Goal: Task Accomplishment & Management: Manage account settings

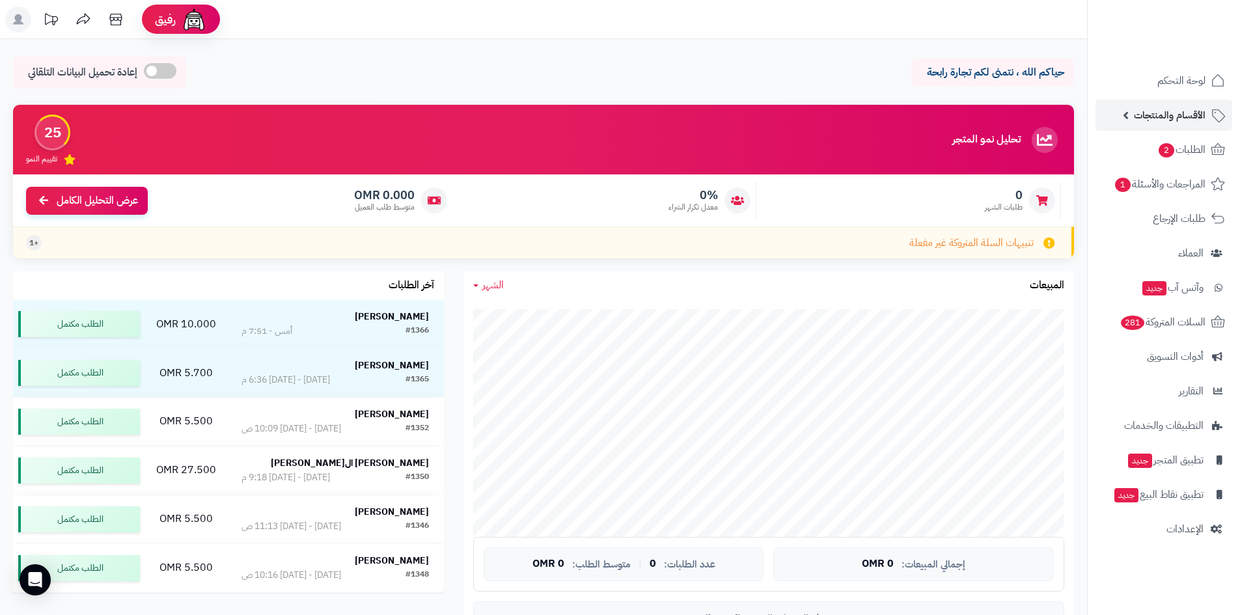
click at [1172, 118] on span "الأقسام والمنتجات" at bounding box center [1170, 115] width 72 height 18
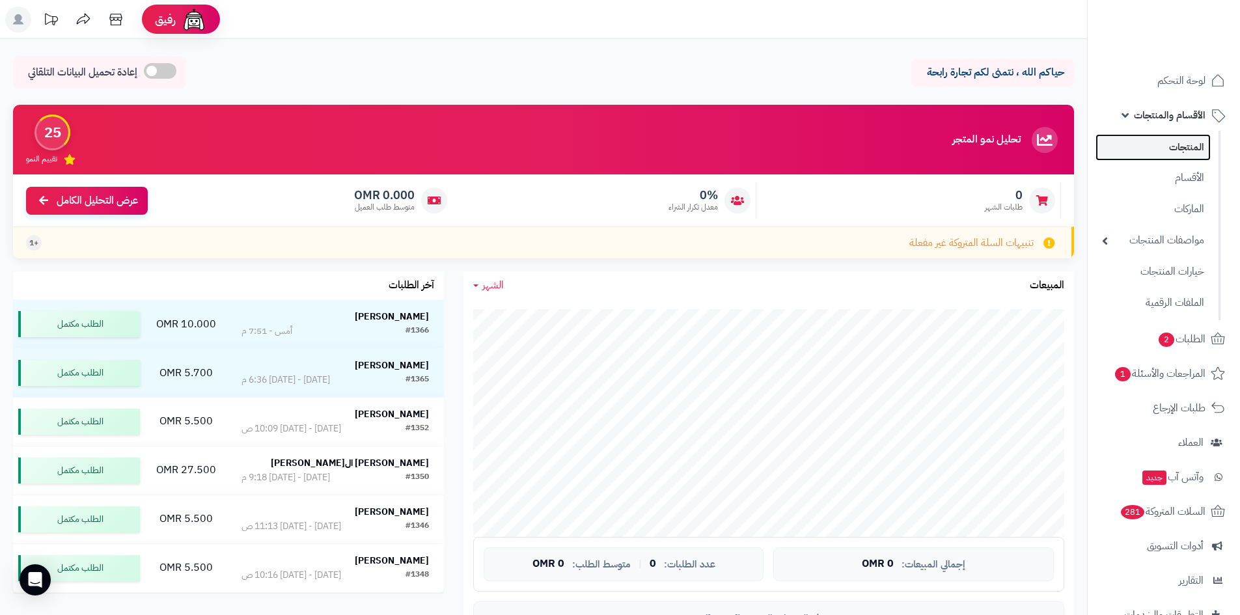
click at [1147, 147] on link "المنتجات" at bounding box center [1152, 147] width 115 height 27
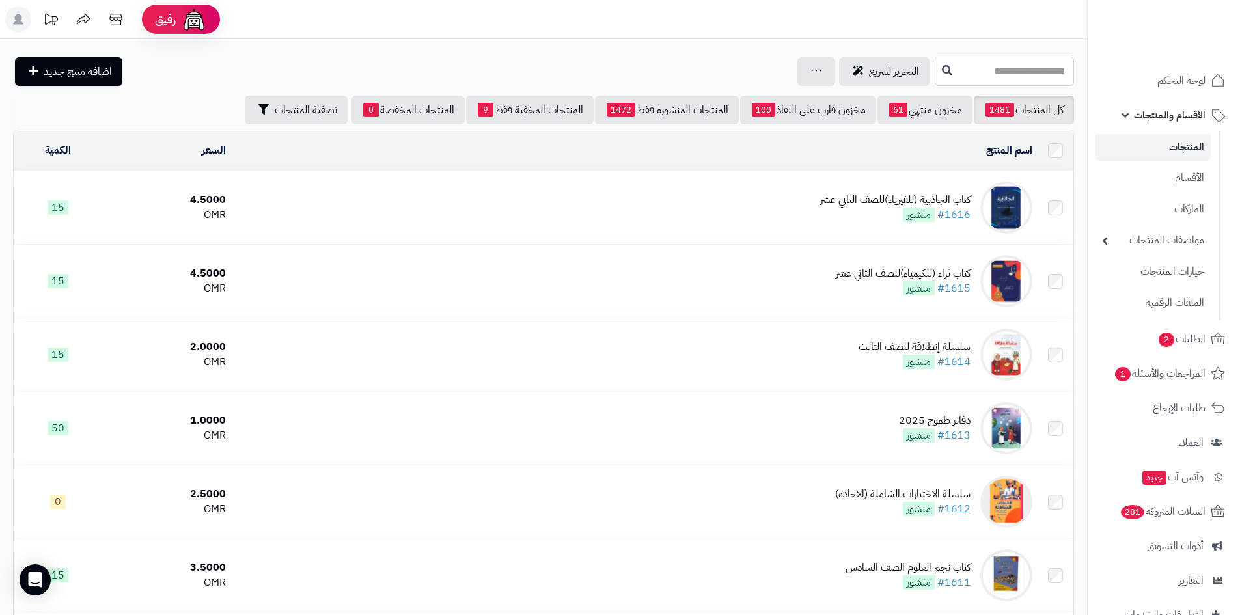
click at [1022, 75] on input "text" at bounding box center [1003, 71] width 139 height 29
type input "*****"
click at [1020, 102] on link "سلسة العلم لمادة الرياضيات" at bounding box center [1003, 102] width 139 height 24
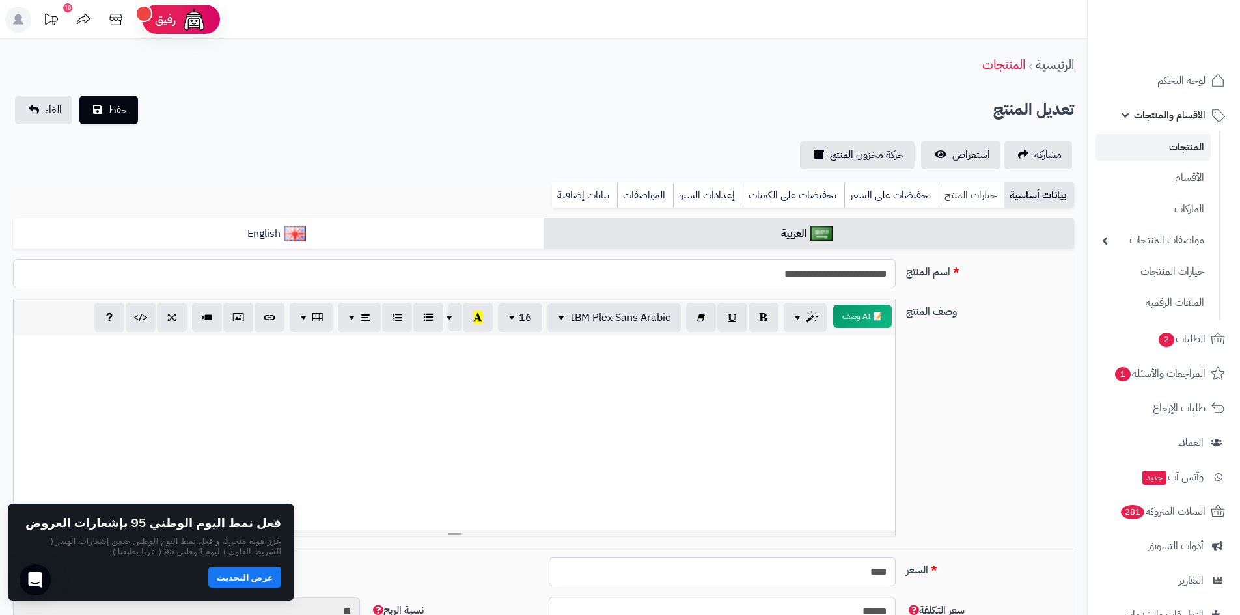
click at [968, 195] on link "خيارات المنتج" at bounding box center [971, 195] width 66 height 26
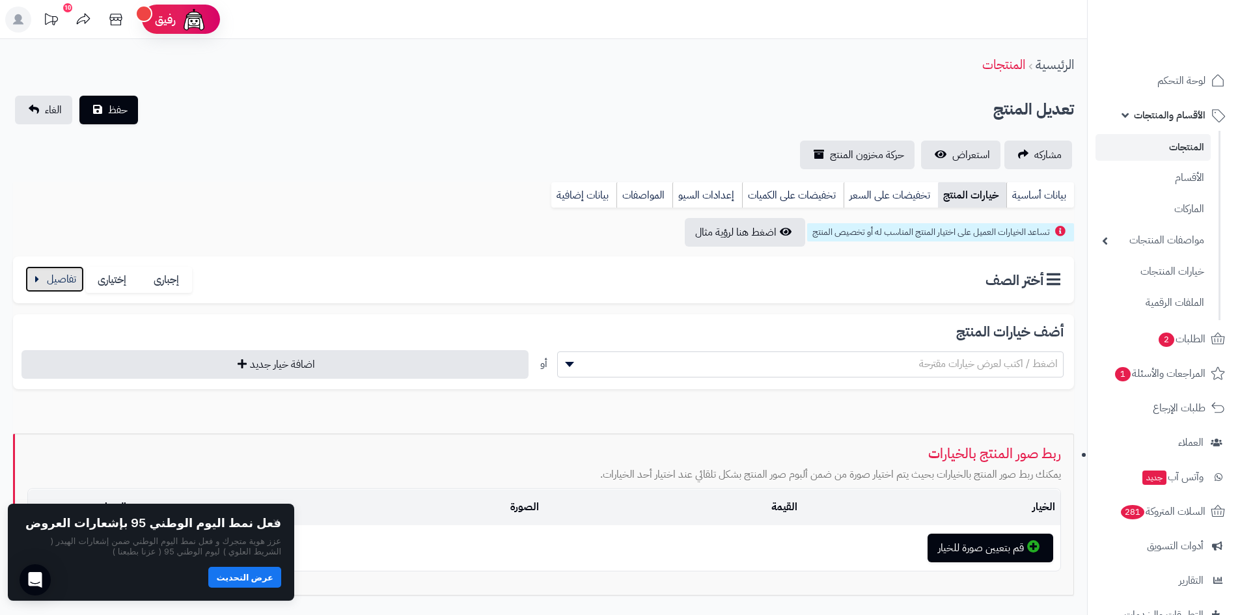
click at [39, 286] on button "button" at bounding box center [54, 279] width 59 height 26
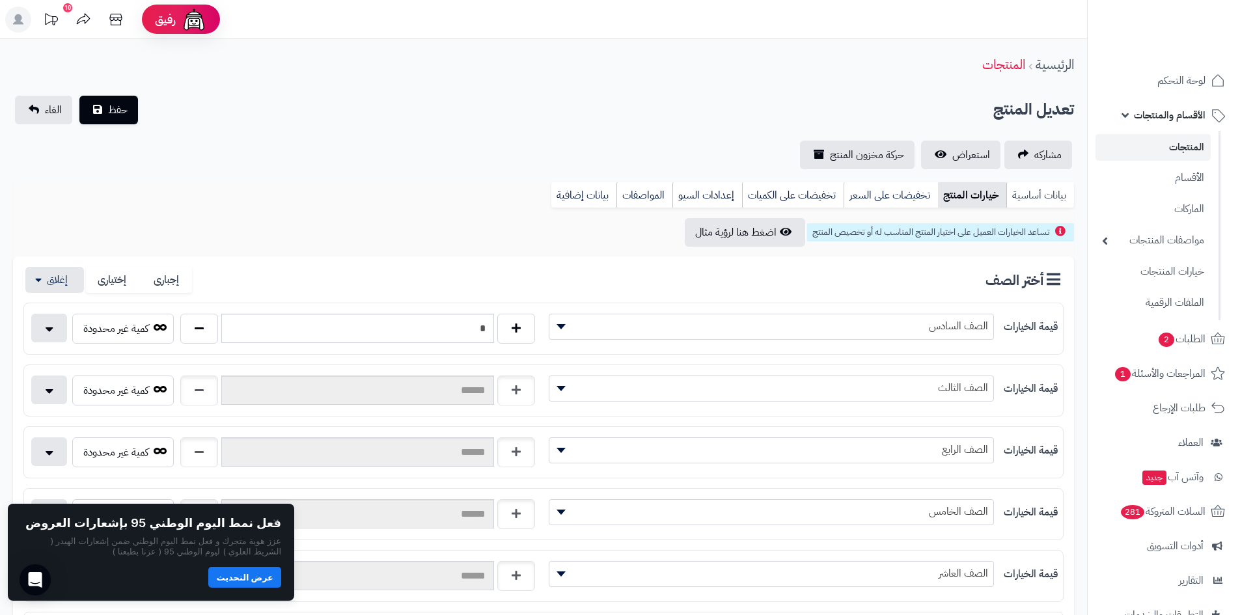
click at [1028, 197] on link "بيانات أساسية" at bounding box center [1040, 195] width 68 height 26
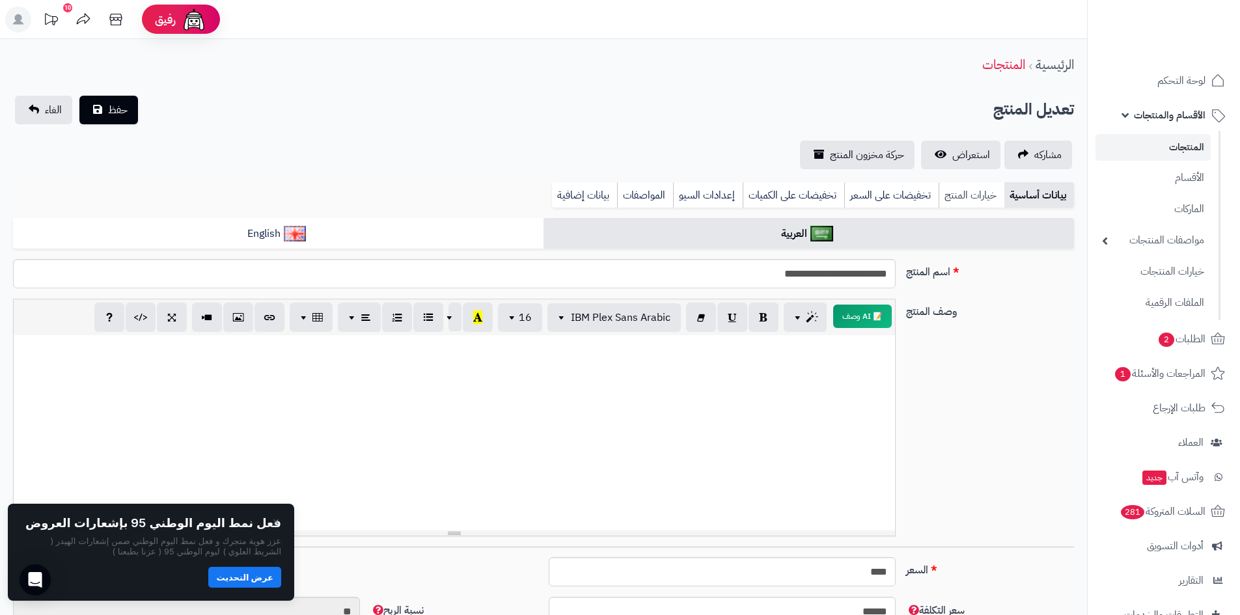
click at [968, 189] on link "خيارات المنتج" at bounding box center [971, 195] width 66 height 26
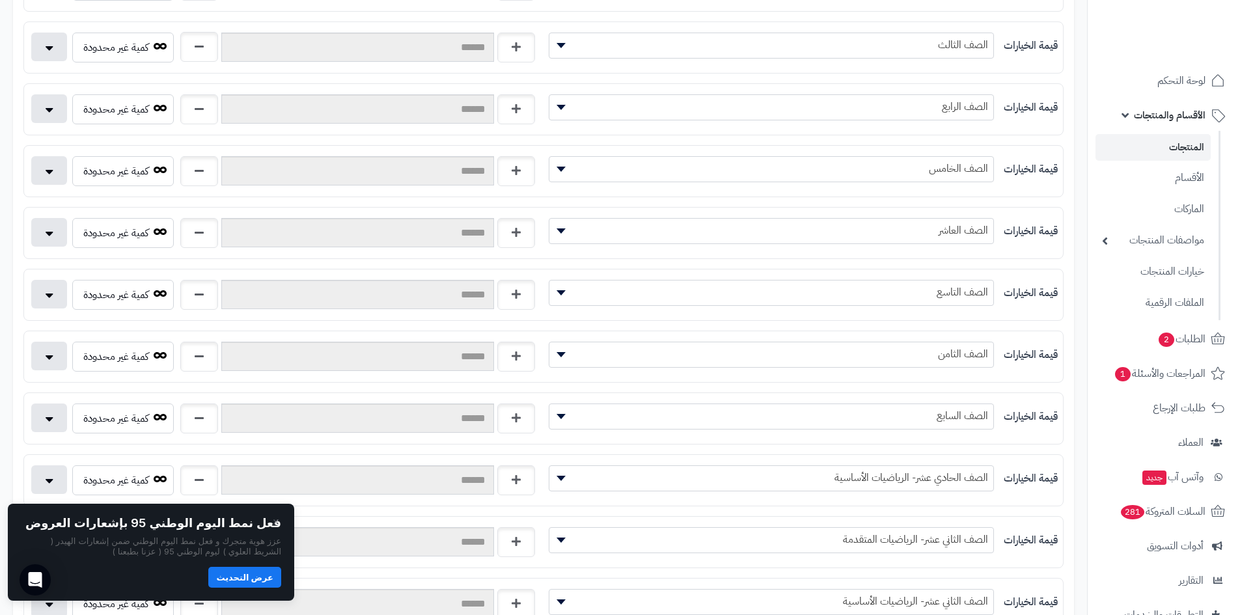
scroll to position [353, 0]
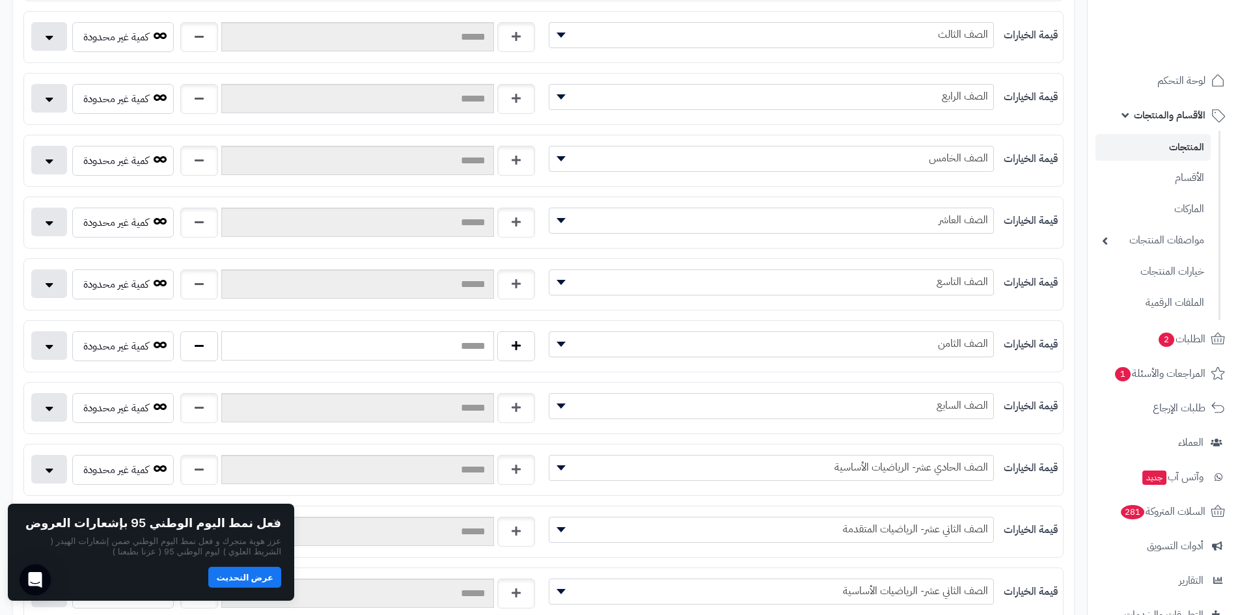
click at [329, 341] on input "text" at bounding box center [357, 345] width 273 height 29
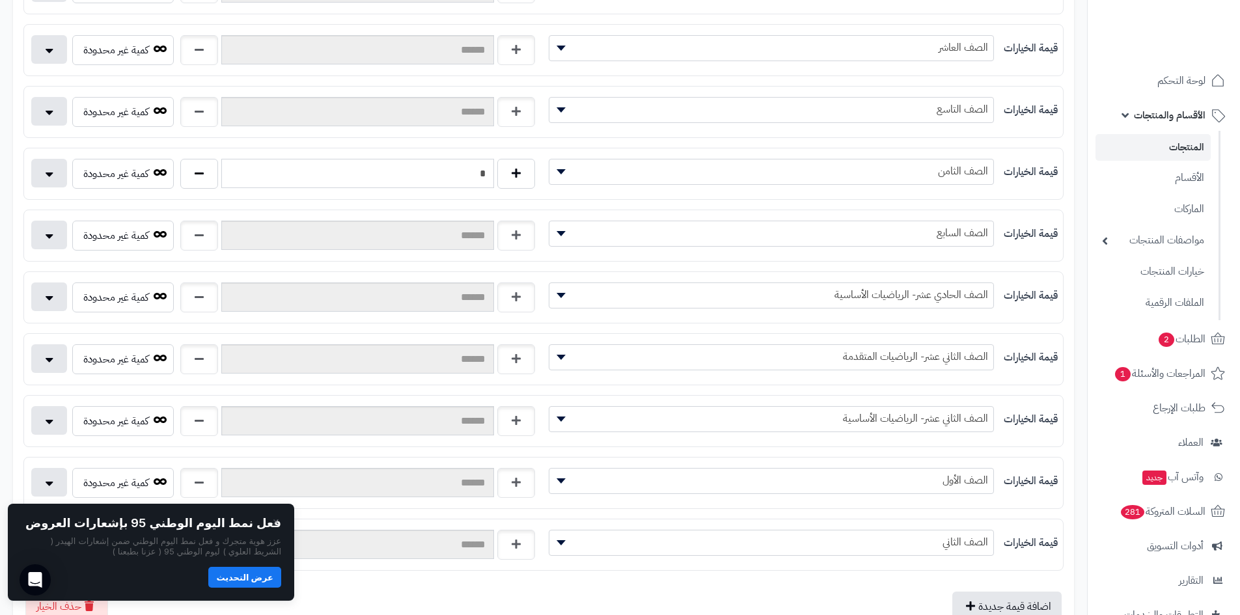
scroll to position [549, 0]
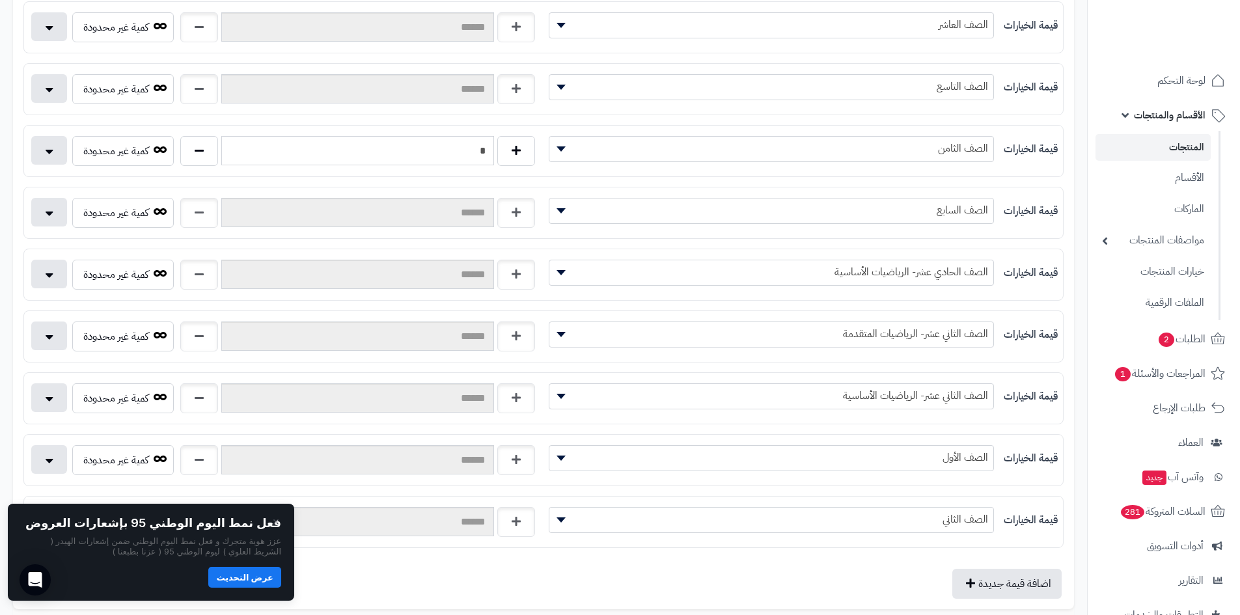
type input "*"
click at [30, 336] on div "كمية غير محدودة" at bounding box center [283, 338] width 519 height 35
click at [39, 336] on button "button" at bounding box center [49, 335] width 36 height 29
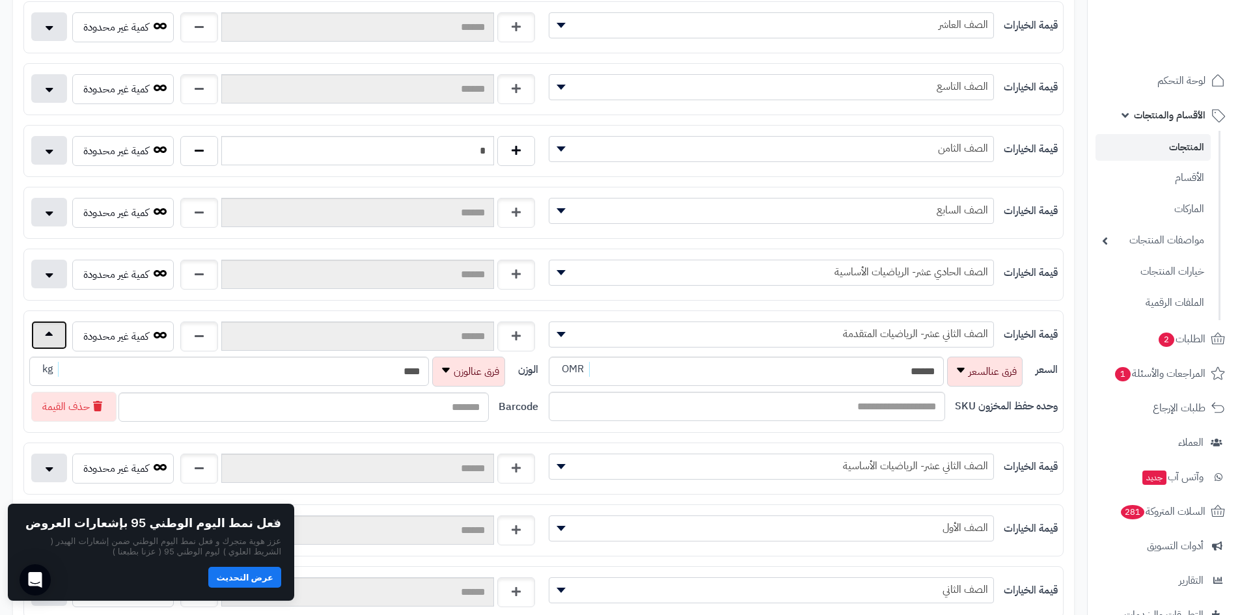
click at [39, 336] on button "button" at bounding box center [49, 335] width 36 height 29
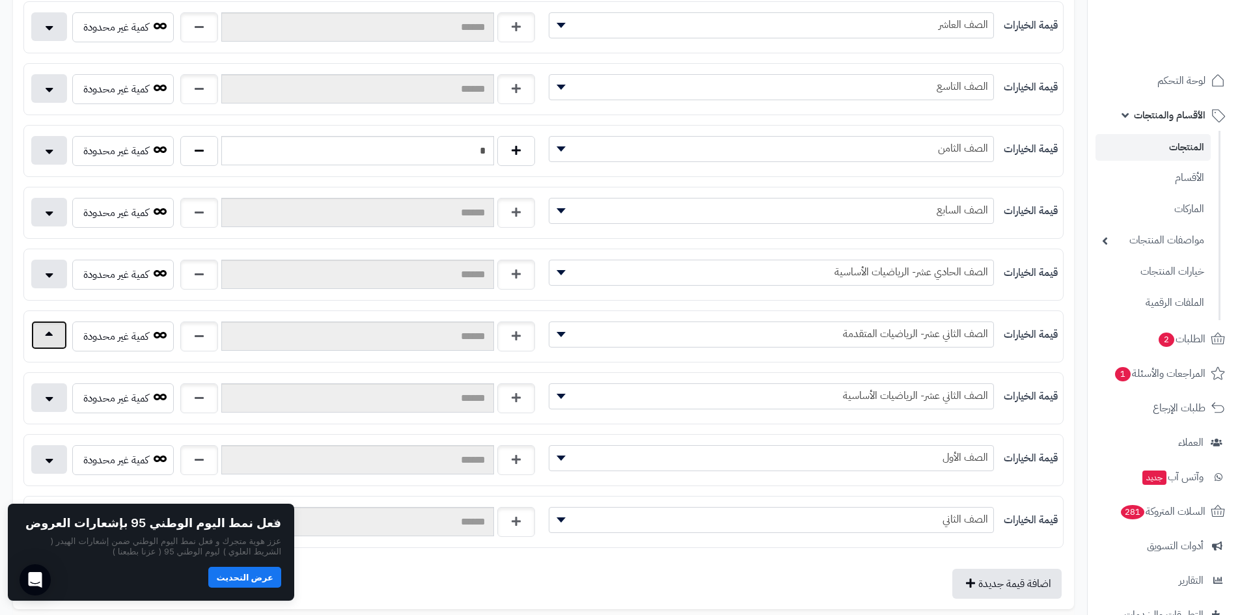
click at [39, 336] on button "button" at bounding box center [49, 335] width 36 height 29
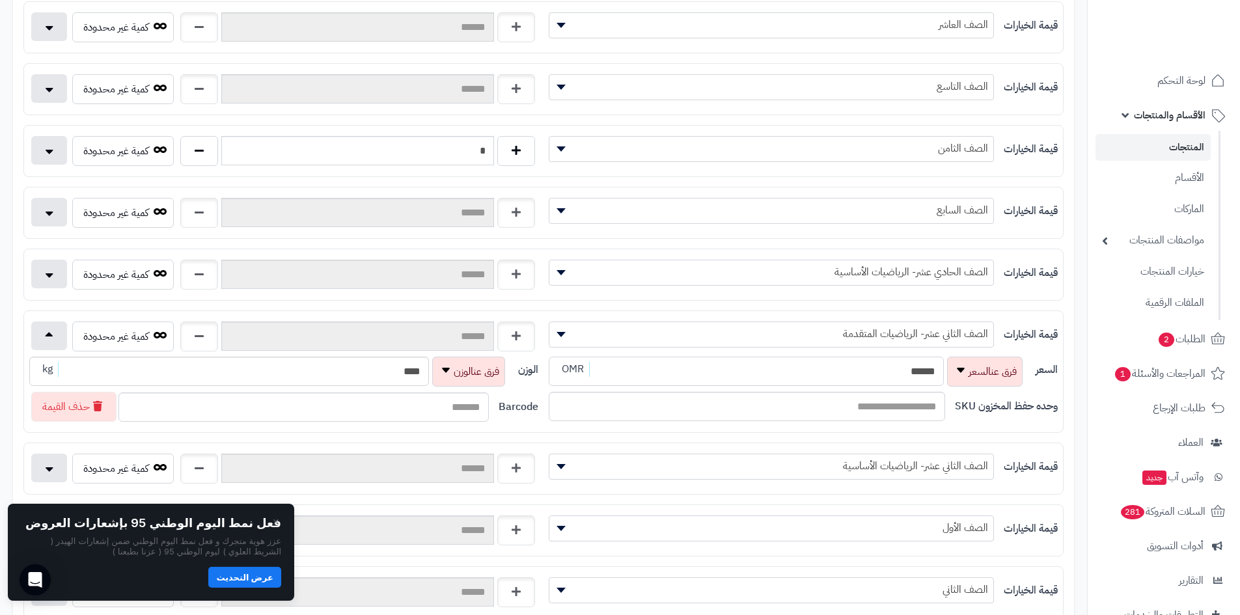
click at [951, 361] on div "السعر ****** OMR" at bounding box center [787, 372] width 477 height 30
drag, startPoint x: 50, startPoint y: 333, endPoint x: 283, endPoint y: 331, distance: 233.0
click at [49, 333] on button "button" at bounding box center [49, 335] width 36 height 29
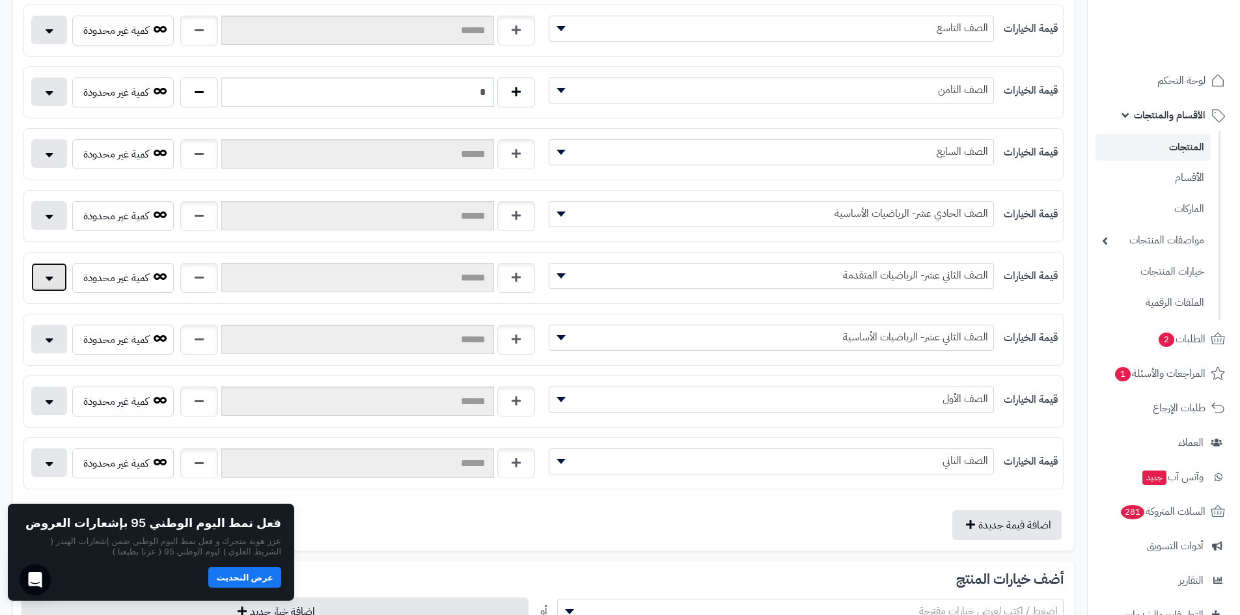
scroll to position [614, 0]
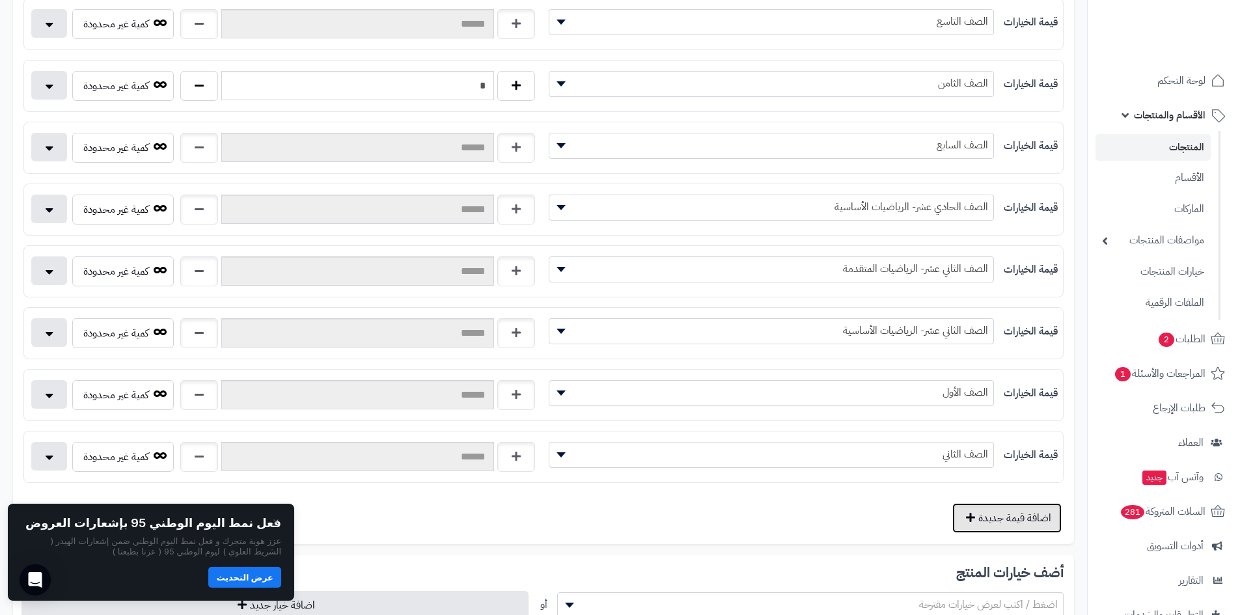
click at [992, 515] on button "اضافة قيمة جديدة" at bounding box center [1006, 518] width 109 height 30
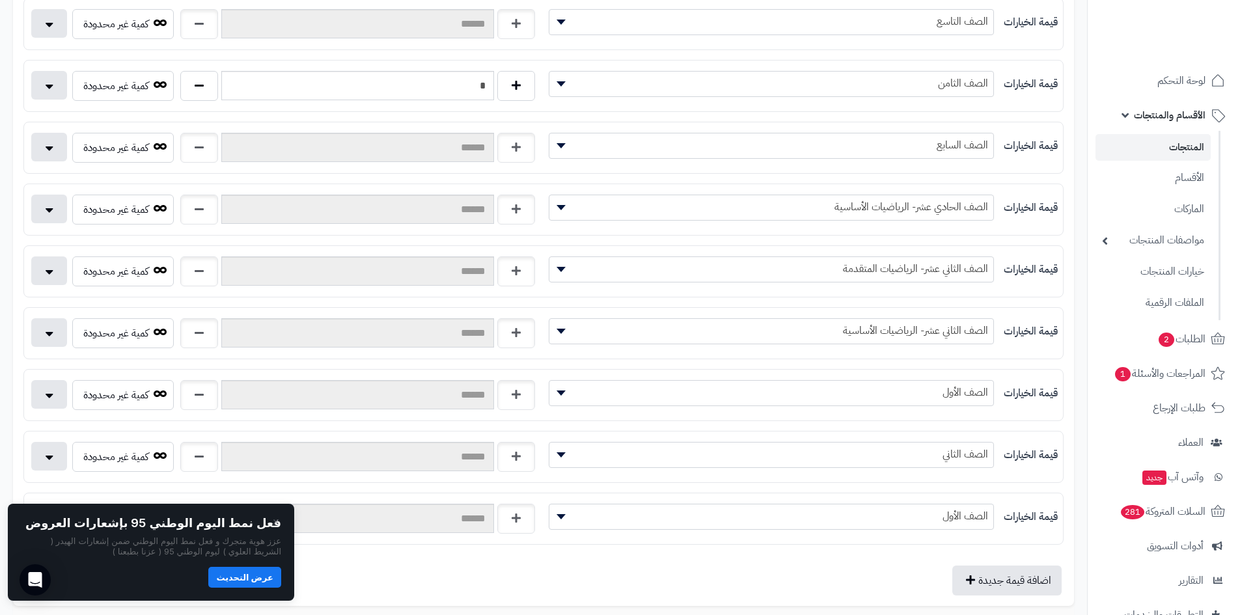
click at [938, 518] on span "الصف الأول" at bounding box center [771, 516] width 444 height 20
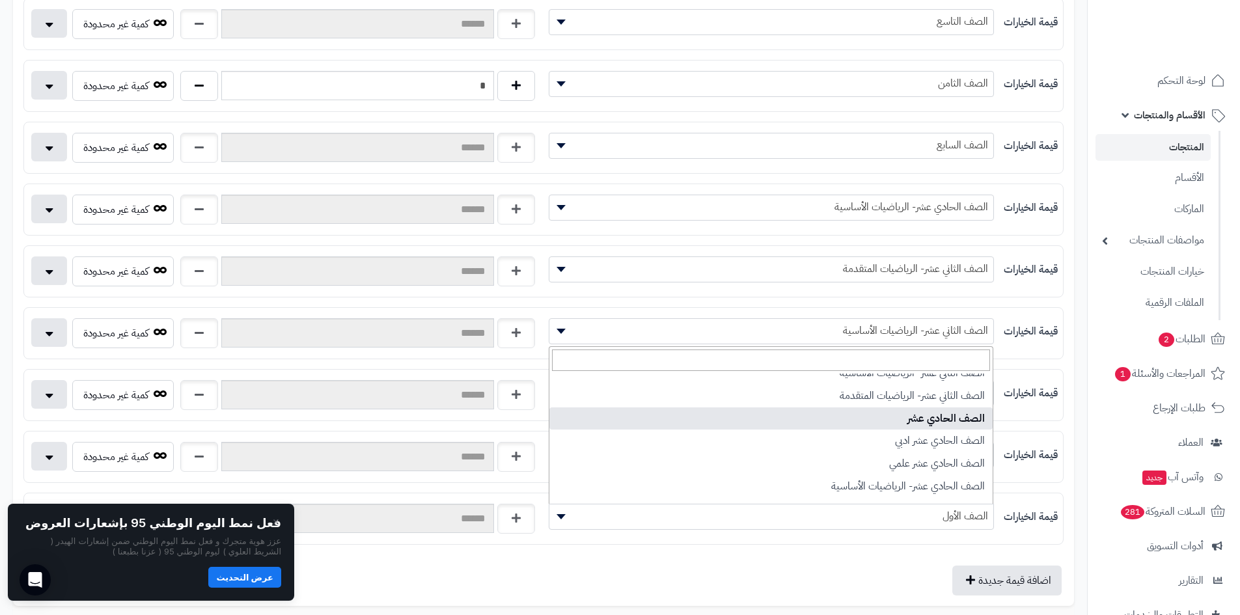
scroll to position [281, 0]
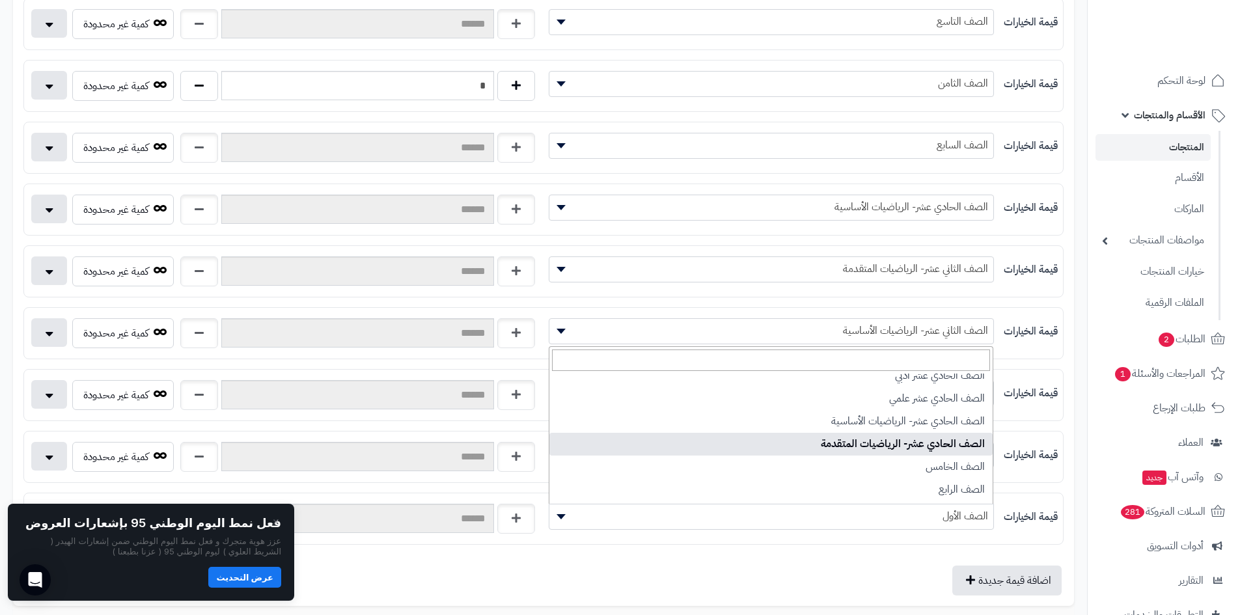
select select "***"
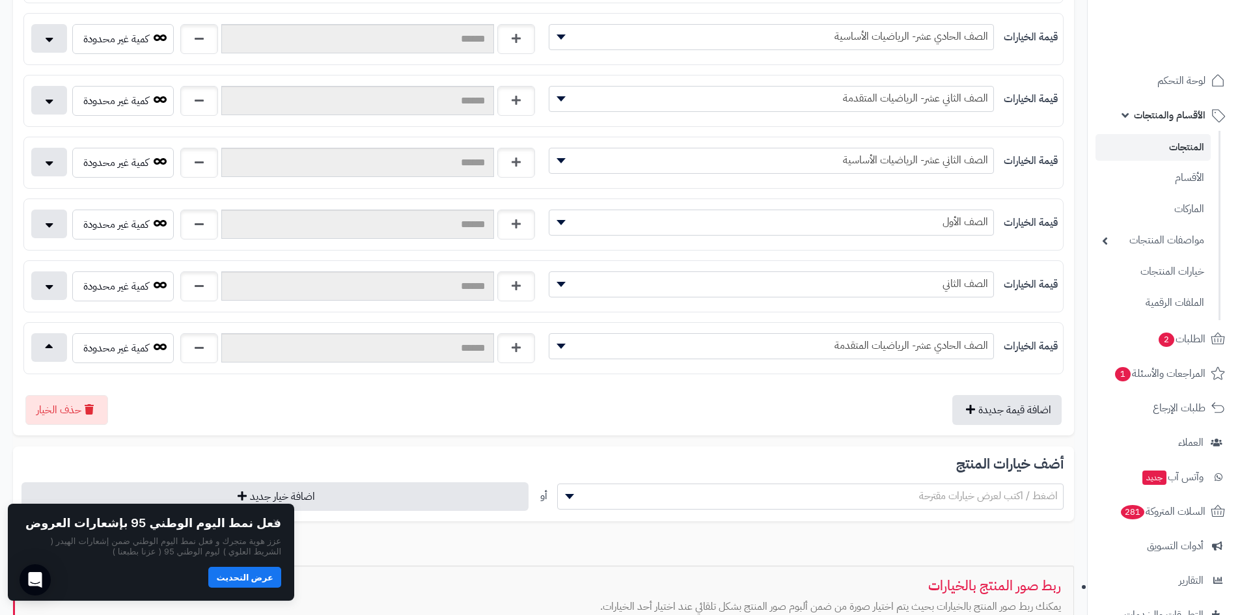
scroll to position [874, 0]
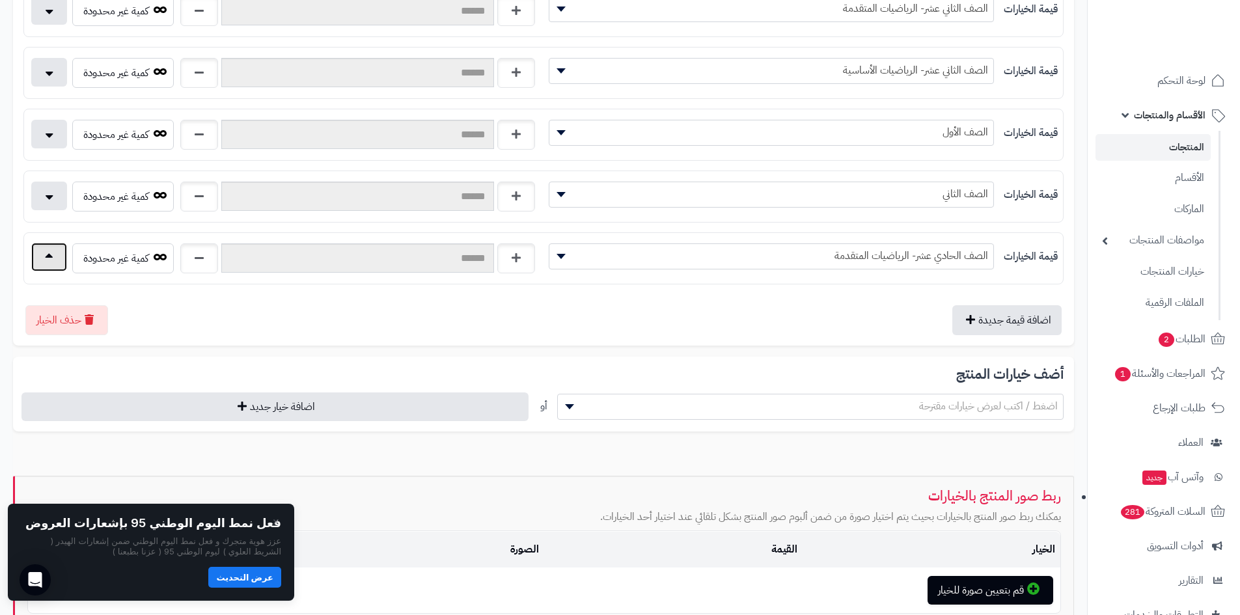
click at [42, 249] on button "button" at bounding box center [49, 257] width 36 height 29
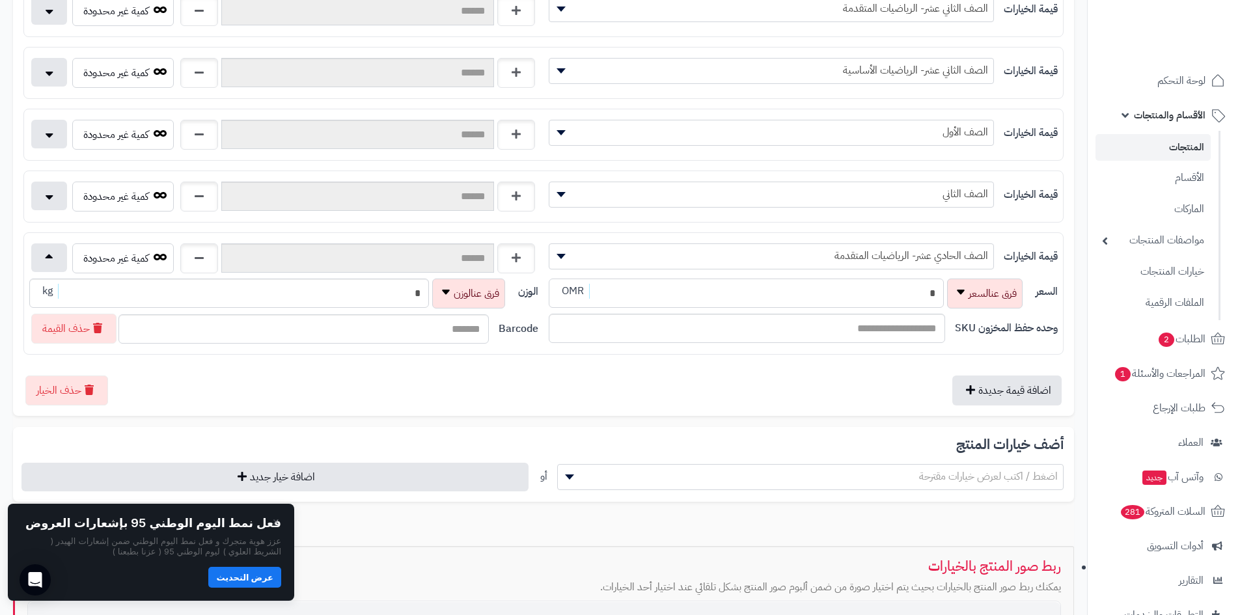
click at [930, 285] on div "السعر * OMR" at bounding box center [787, 294] width 477 height 30
type input "*****"
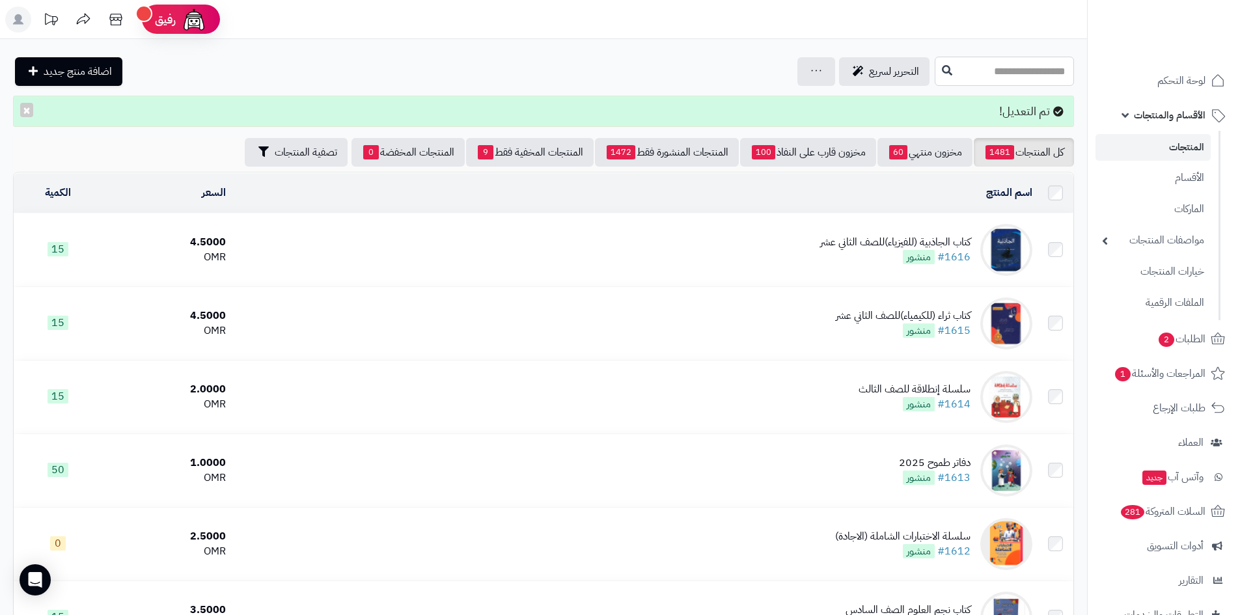
click at [966, 70] on input "text" at bounding box center [1003, 71] width 139 height 29
type input "*****"
click at [1022, 102] on link "سلسة العلم لمادة الرياضيات" at bounding box center [1003, 102] width 139 height 24
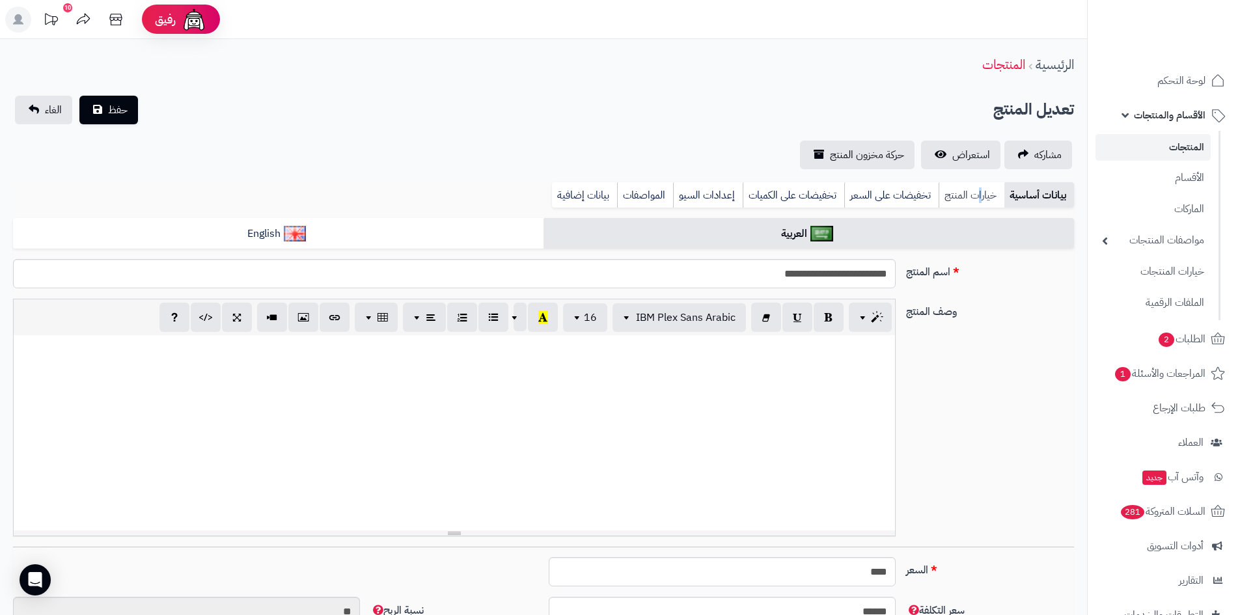
drag, startPoint x: 980, startPoint y: 191, endPoint x: 970, endPoint y: 191, distance: 10.4
click at [979, 191] on link "خيارات المنتج" at bounding box center [971, 195] width 66 height 26
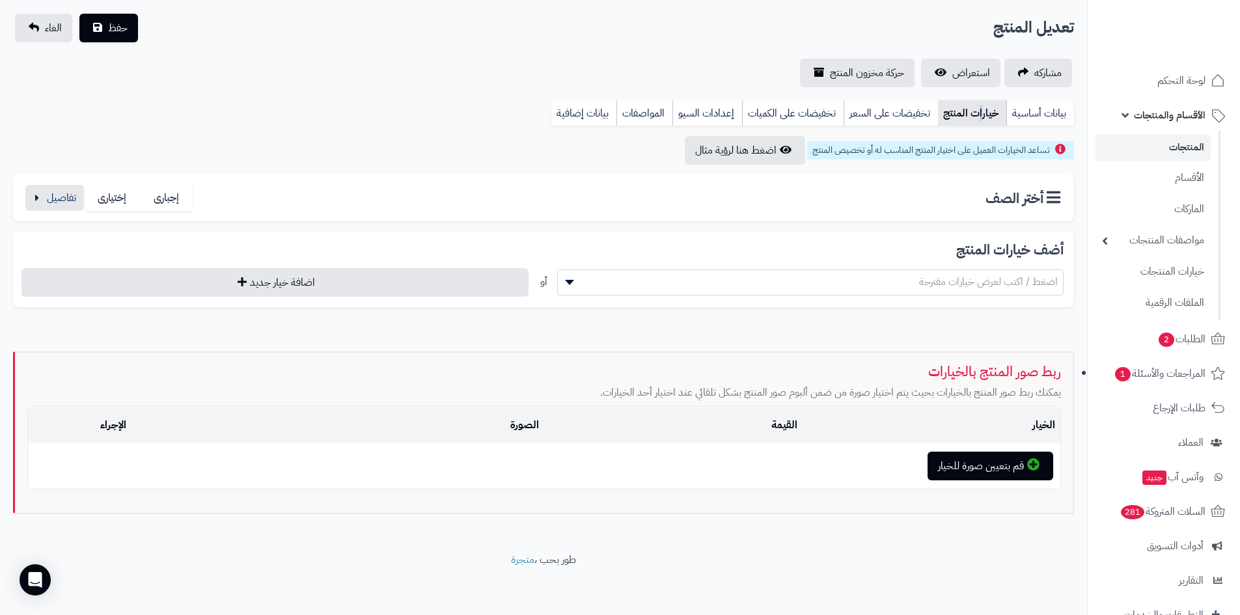
scroll to position [85, 0]
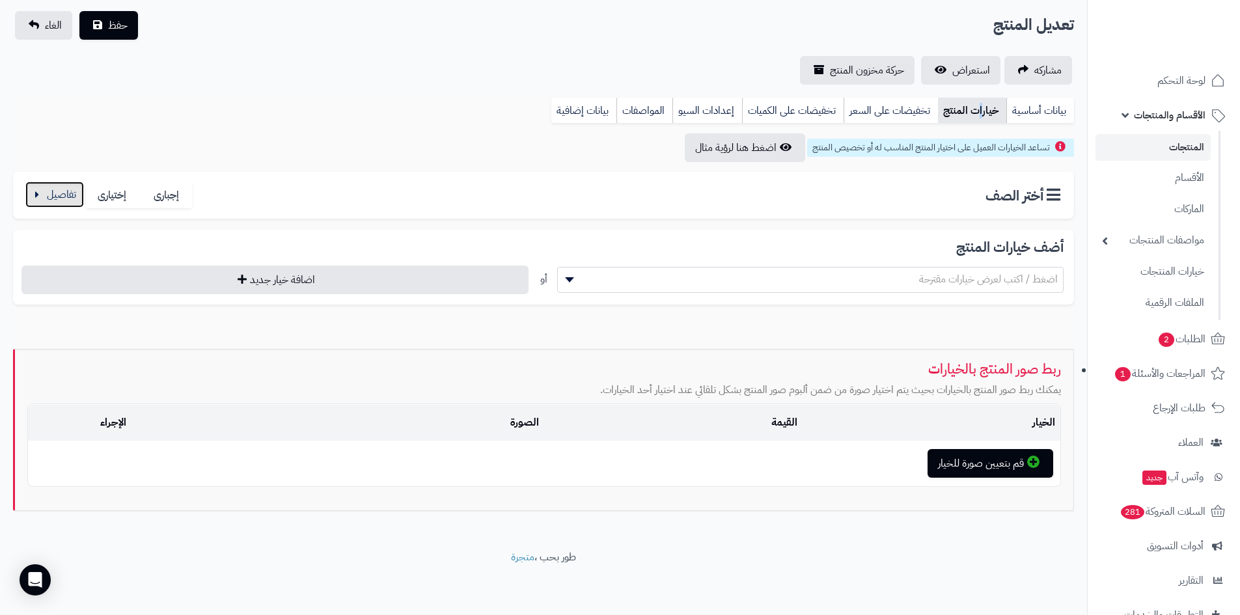
click at [36, 195] on button "button" at bounding box center [54, 195] width 59 height 26
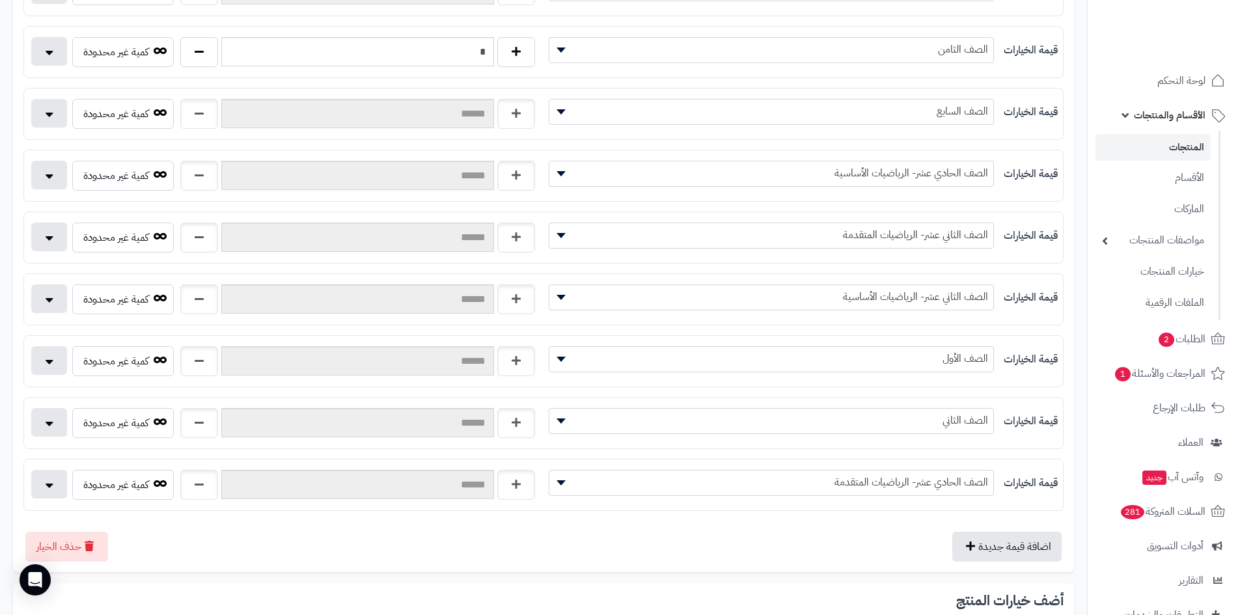
scroll to position [670, 0]
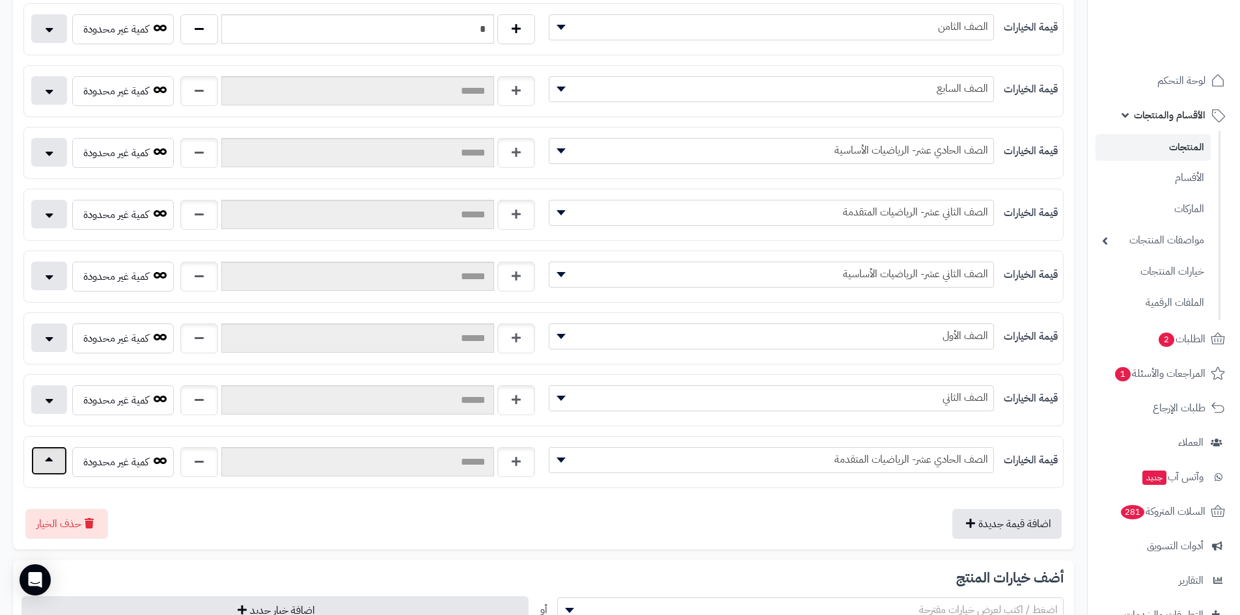
click at [57, 460] on button "button" at bounding box center [49, 460] width 36 height 29
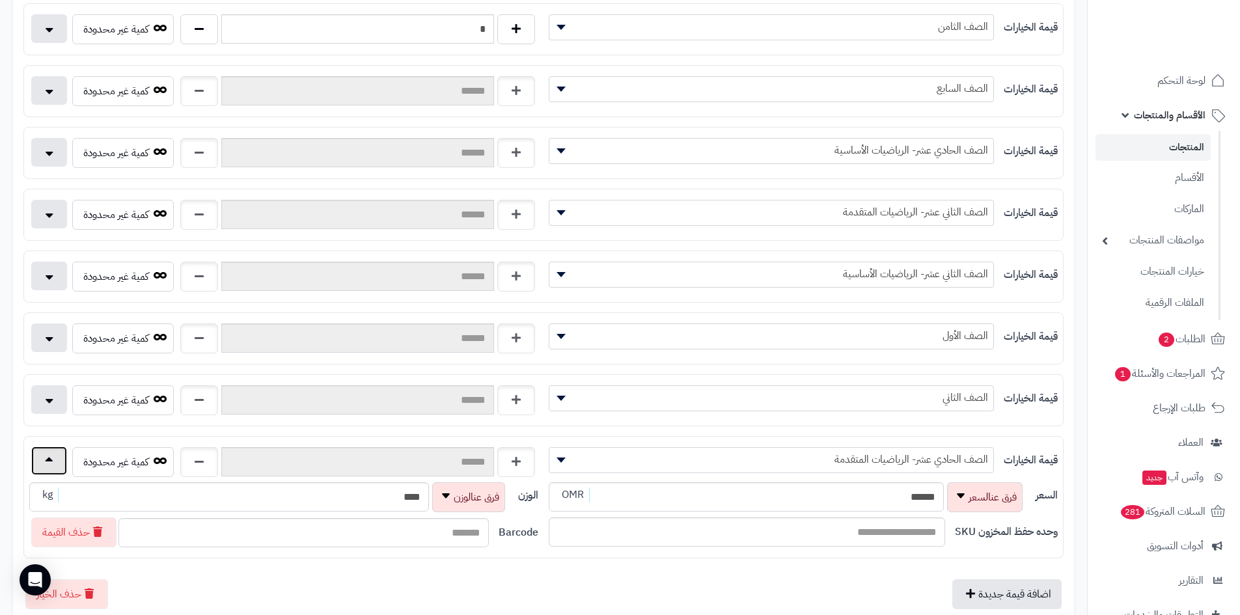
click at [57, 460] on button "button" at bounding box center [49, 460] width 36 height 29
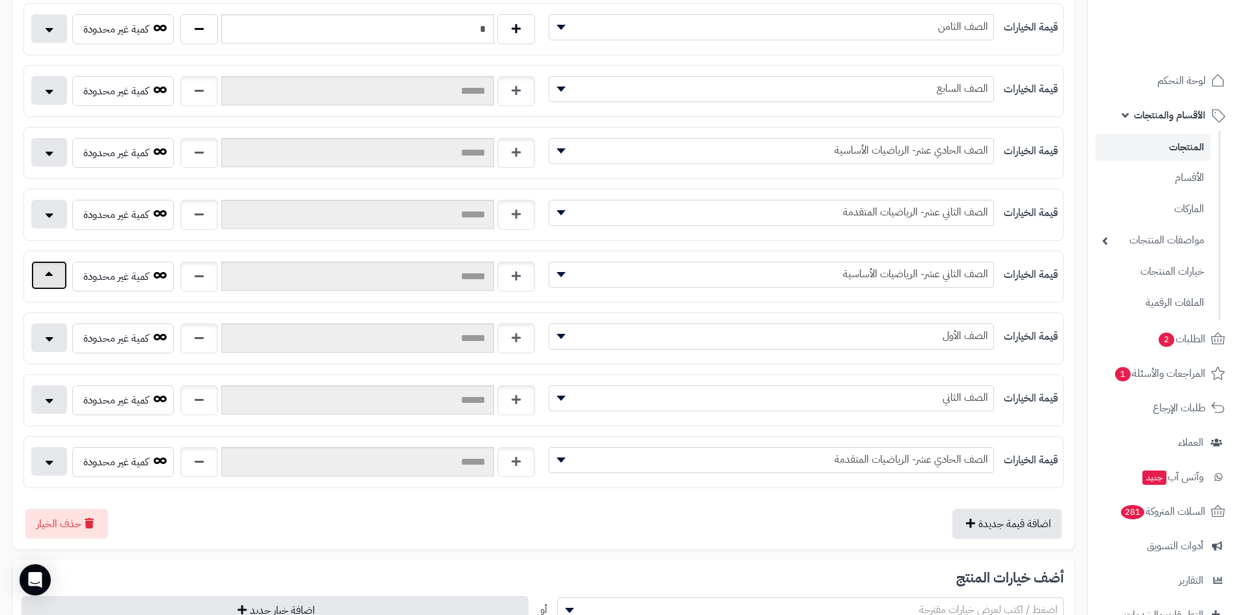
click at [55, 276] on button "button" at bounding box center [49, 275] width 36 height 29
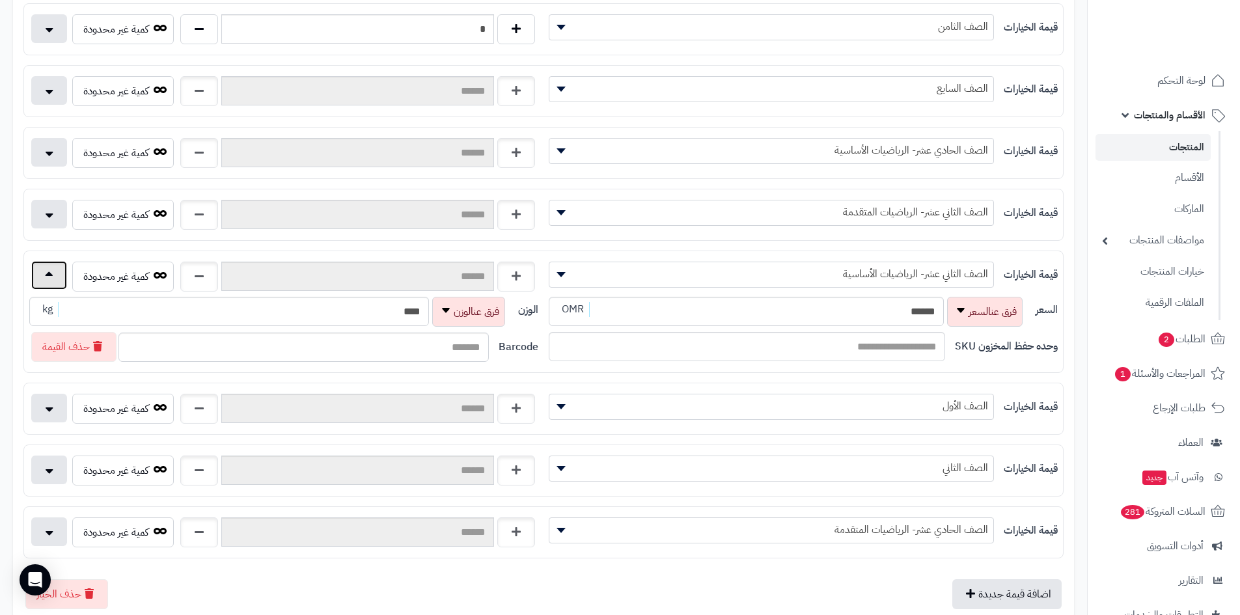
click at [55, 276] on button "button" at bounding box center [49, 275] width 36 height 29
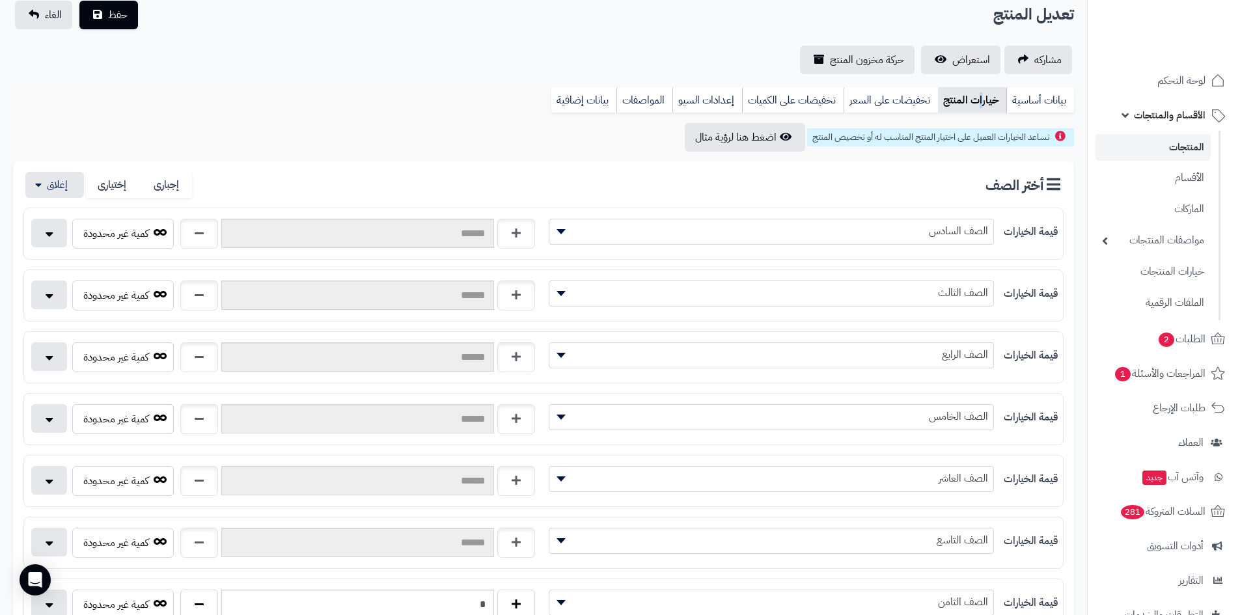
scroll to position [0, 0]
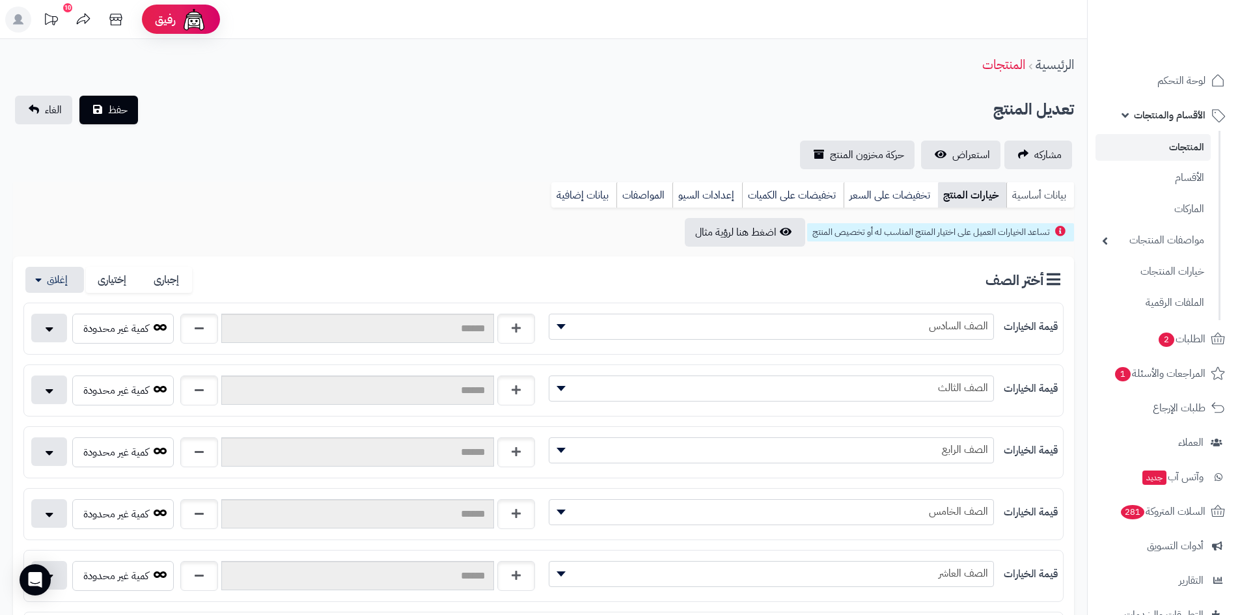
click at [1026, 194] on link "بيانات أساسية" at bounding box center [1040, 195] width 68 height 26
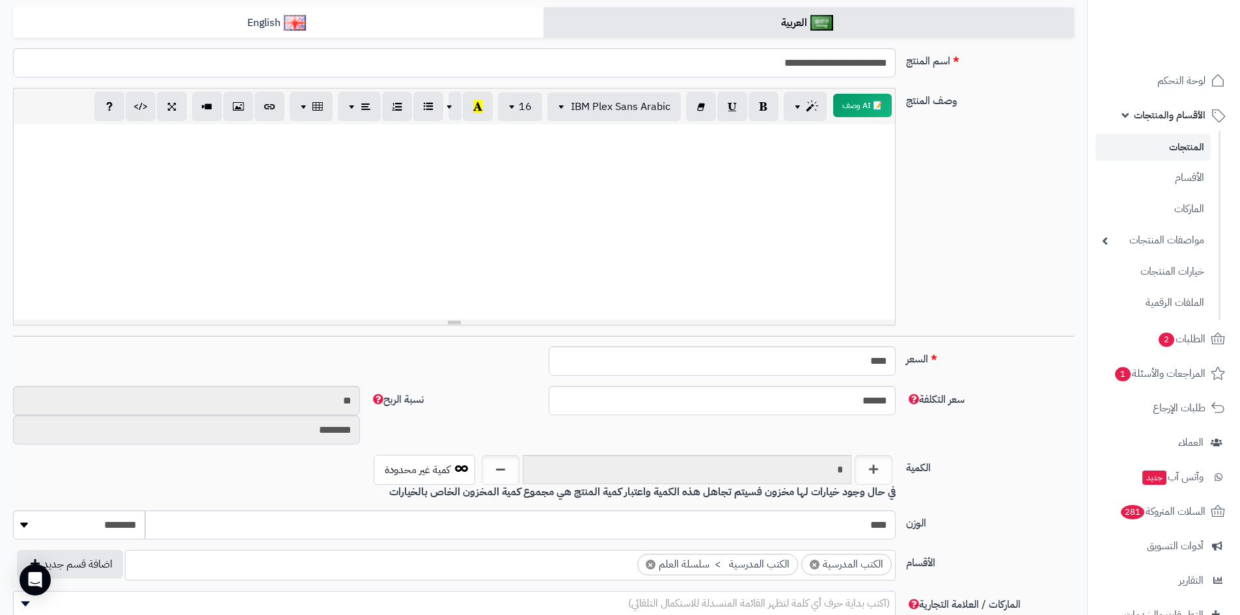
scroll to position [65, 0]
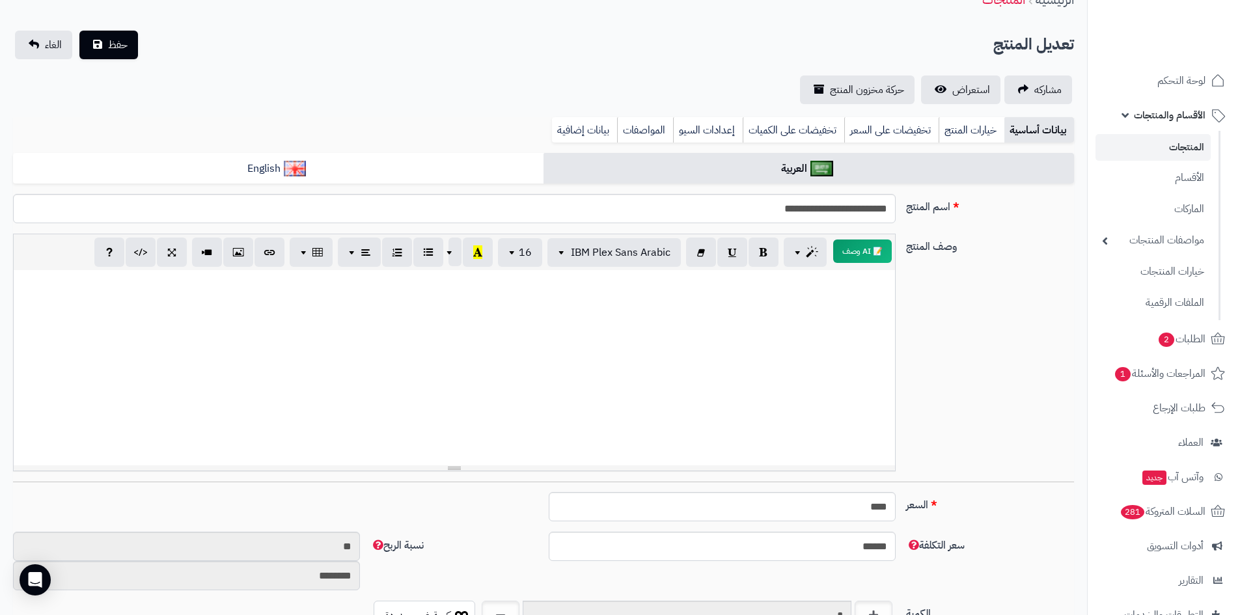
click at [852, 292] on div at bounding box center [454, 367] width 881 height 195
click at [111, 51] on span "حفظ" at bounding box center [118, 44] width 20 height 16
